Goal: Information Seeking & Learning: Learn about a topic

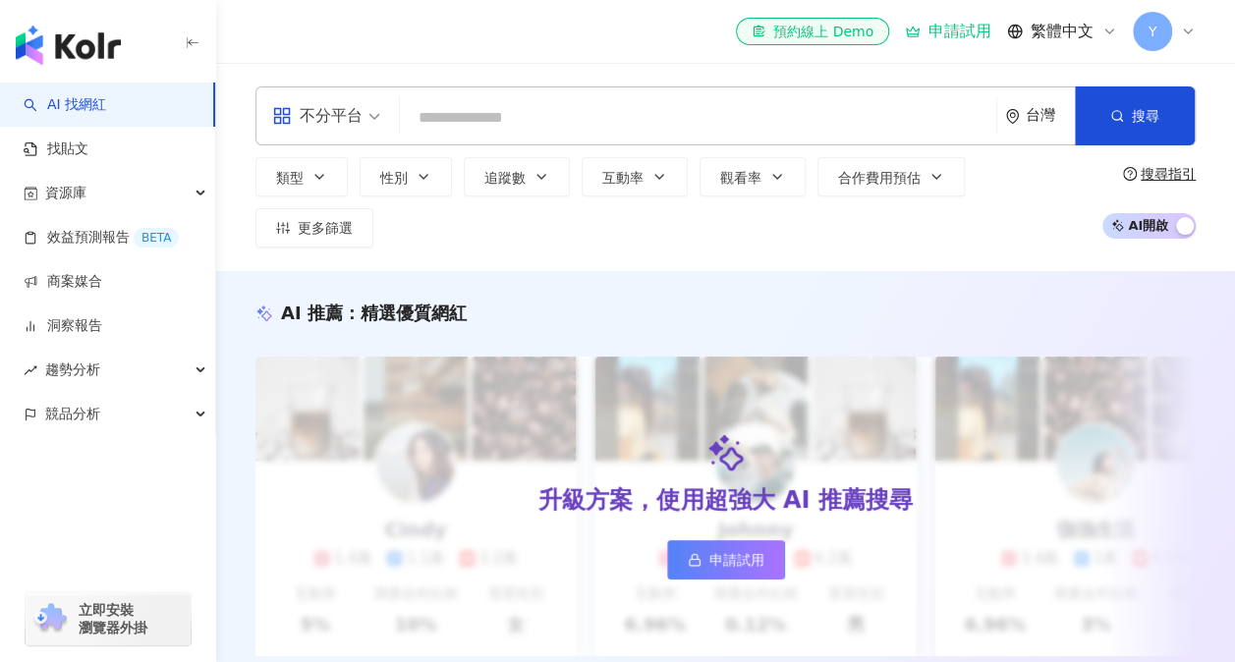
click at [453, 129] on input "search" at bounding box center [698, 117] width 581 height 37
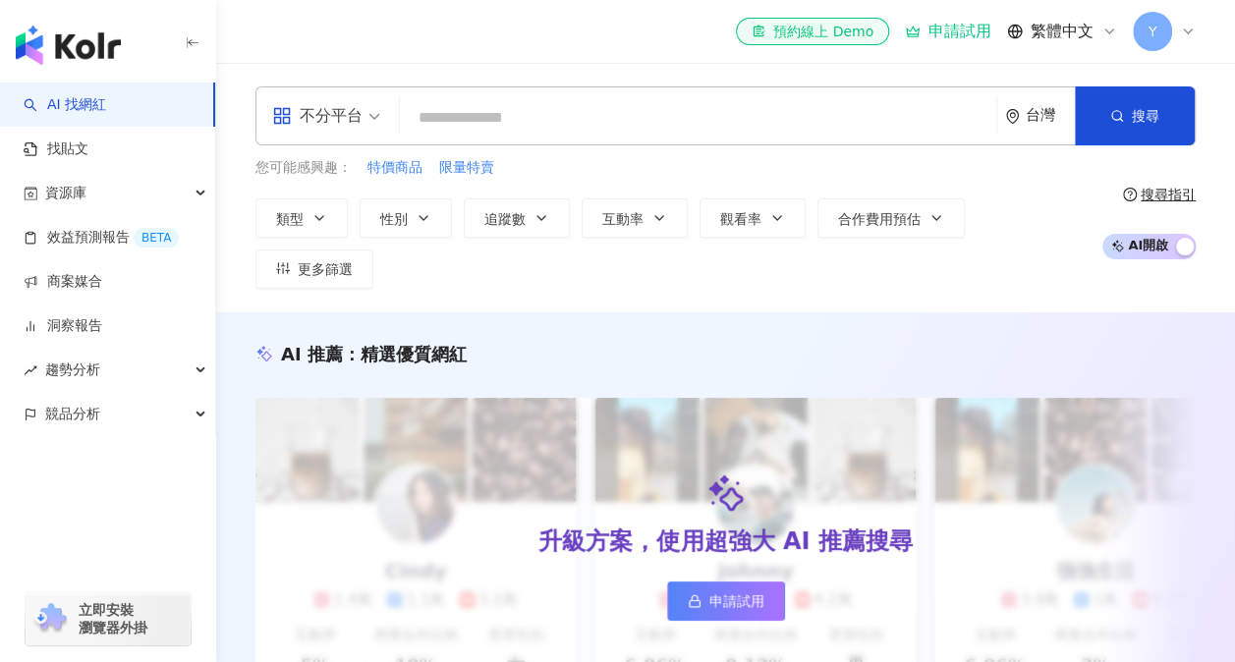
type input "**********"
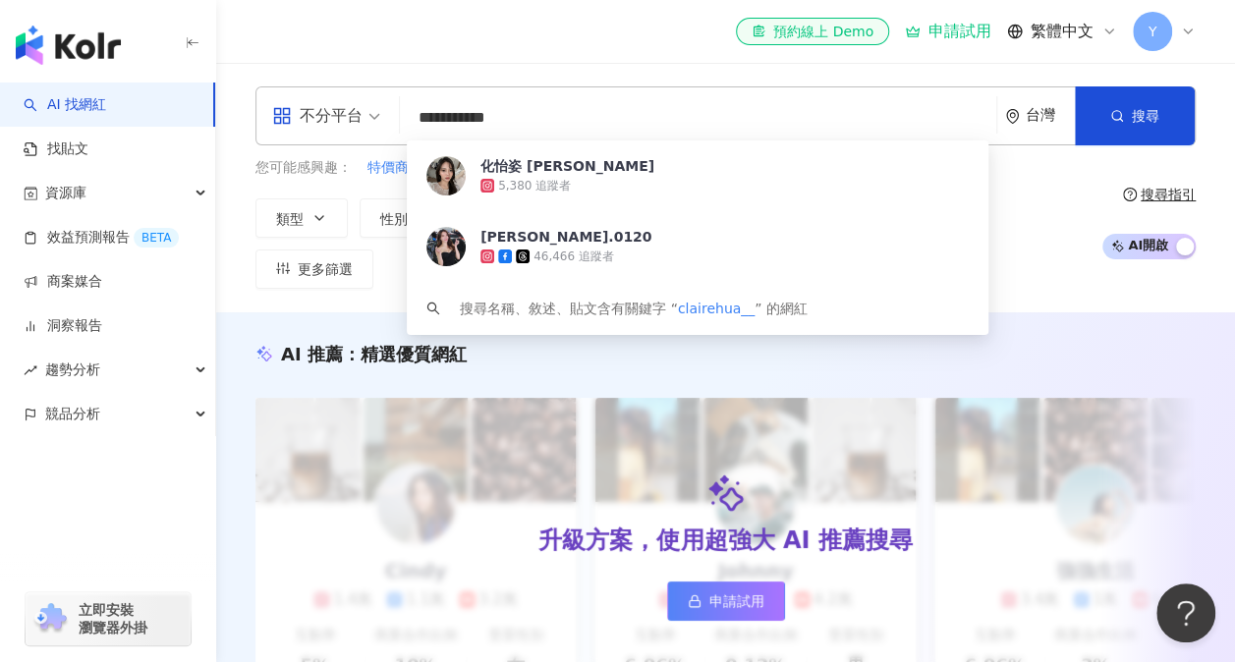
click at [516, 182] on div "5,380 追蹤者" at bounding box center [534, 186] width 73 height 17
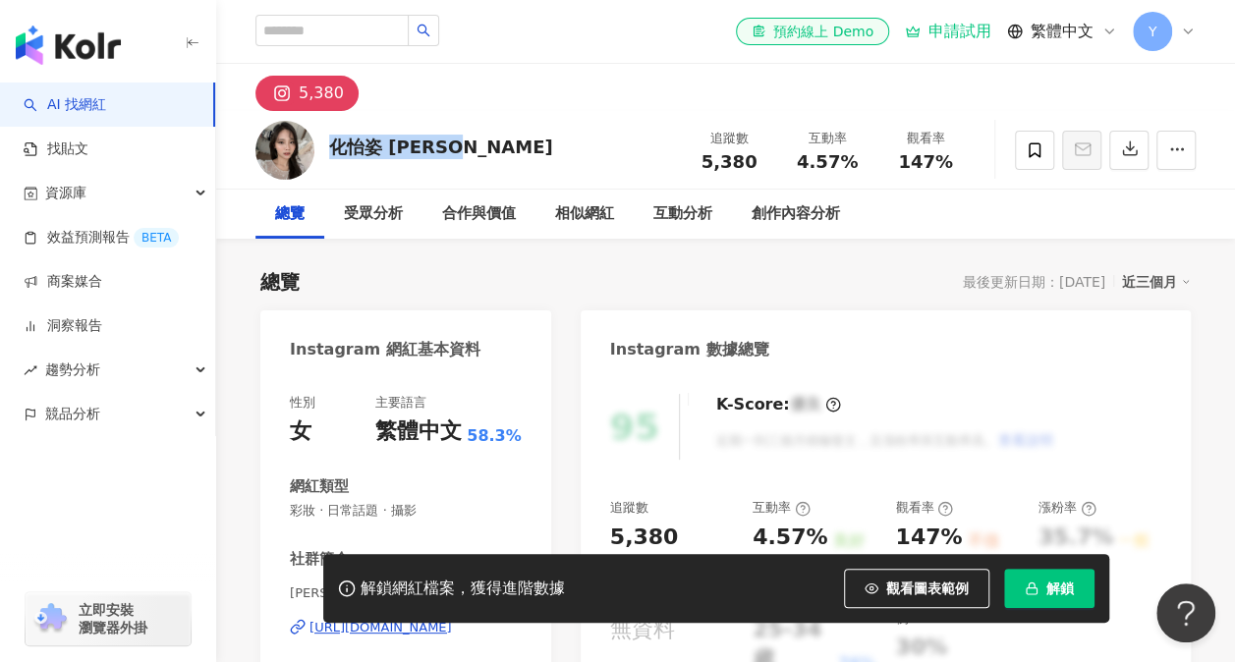
drag, startPoint x: 334, startPoint y: 143, endPoint x: 438, endPoint y: 147, distance: 104.2
click at [438, 147] on div "化怡姿 [PERSON_NAME] 追蹤數 5,380 互動率 4.57% 觀看率 147%" at bounding box center [725, 150] width 1019 height 78
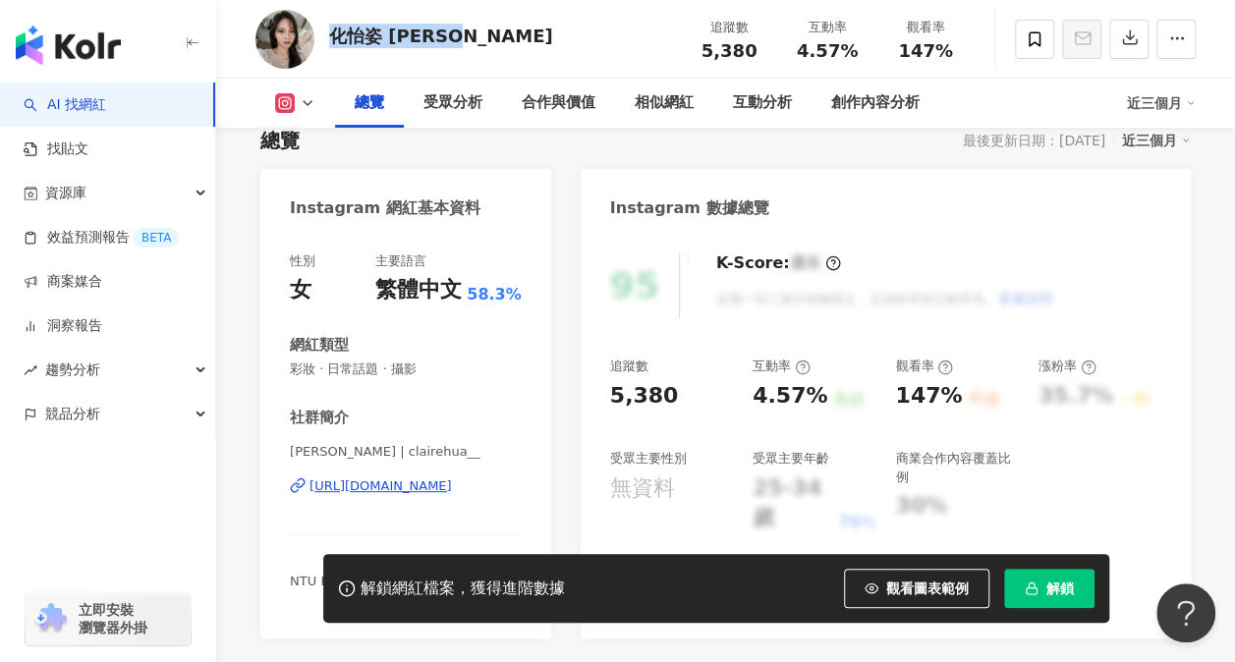
scroll to position [98, 0]
